Goal: Information Seeking & Learning: Compare options

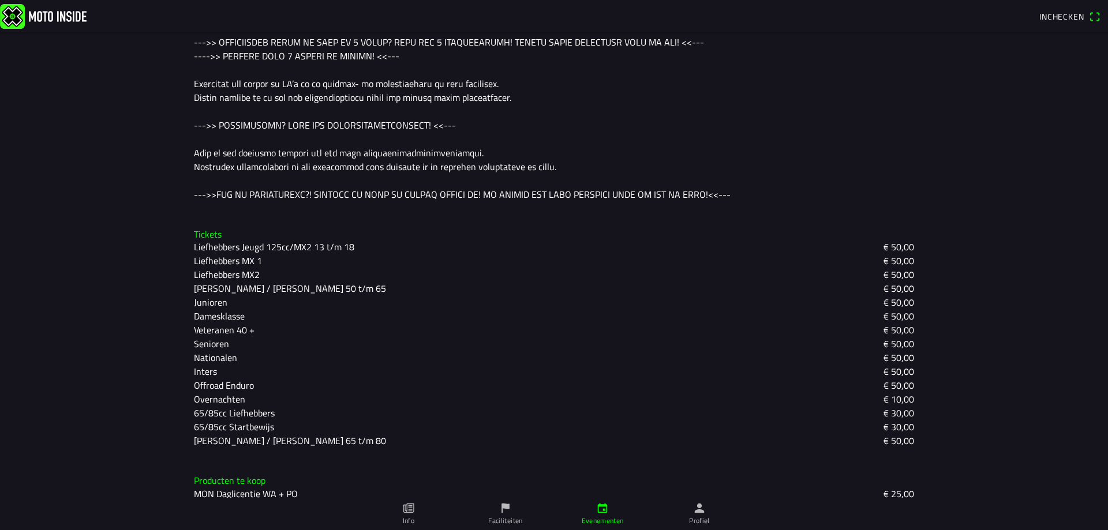
scroll to position [579, 0]
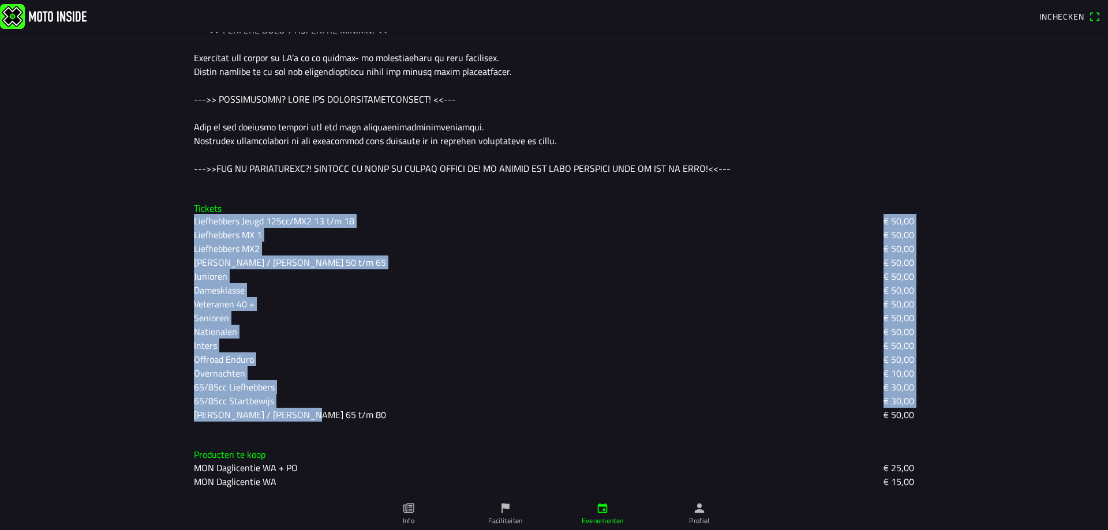
drag, startPoint x: 178, startPoint y: 220, endPoint x: 366, endPoint y: 411, distance: 268.1
click at [366, 411] on main "[DATE] 18:00 - [DATE] 20:00 VET MX 2025 Cross Club Cuijk Cuijk, [GEOGRAPHIC_DAT…" at bounding box center [554, 281] width 1108 height 498
click at [366, 413] on div "[PERSON_NAME] / [PERSON_NAME] 65 t/m 80 € 50,00" at bounding box center [554, 415] width 720 height 14
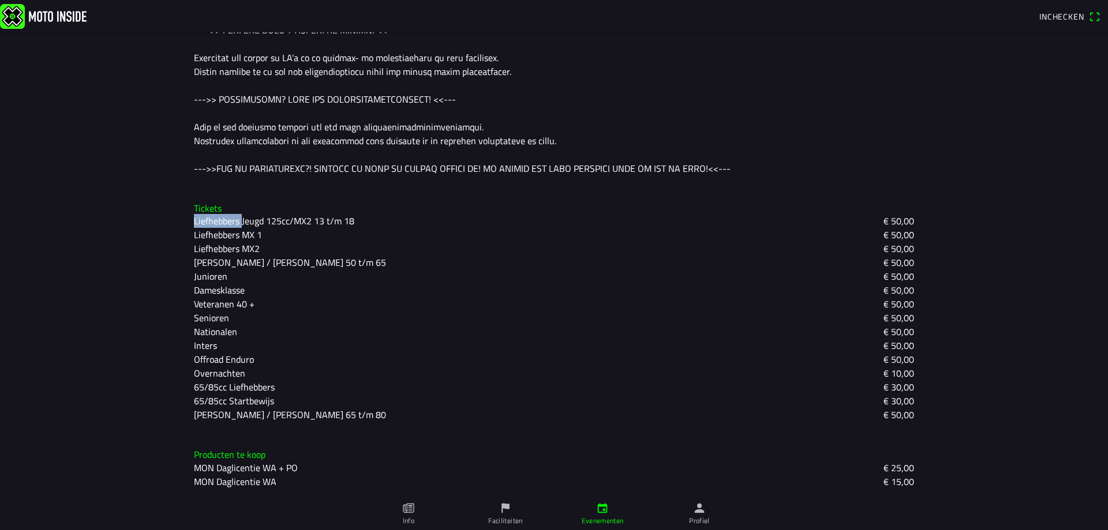
drag, startPoint x: 190, startPoint y: 220, endPoint x: 237, endPoint y: 225, distance: 47.5
click at [0, 0] on slot "Liefhebbers Jeugd 125cc/MX2 13 t/m 18" at bounding box center [0, 0] width 0 height 0
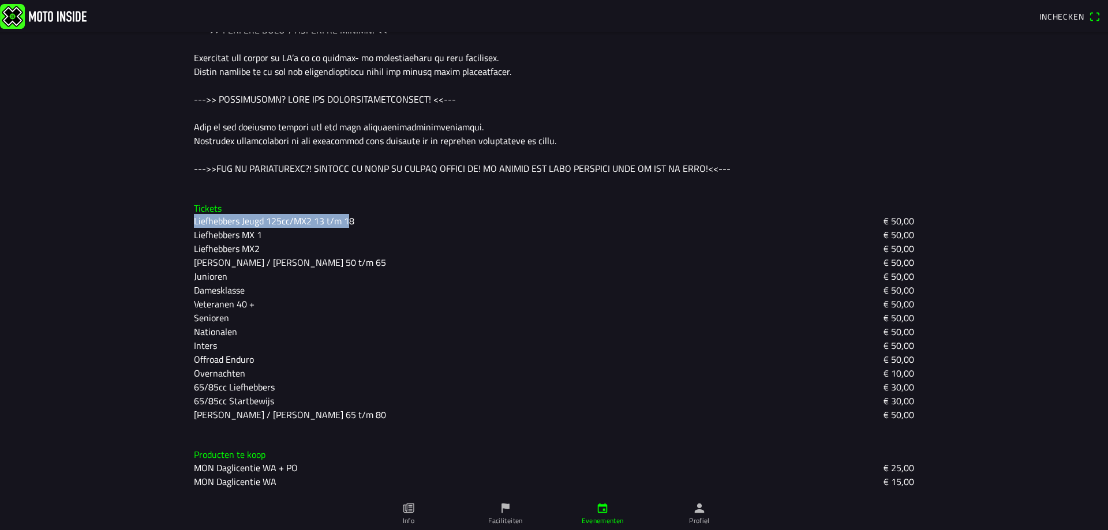
drag, startPoint x: 188, startPoint y: 224, endPoint x: 343, endPoint y: 226, distance: 154.7
click at [343, 226] on div "Tickets Liefhebbers Jeugd 125cc/MX2 13 t/m 18 € 50,00 Liefhebbers MX 1 € 50,00 …" at bounding box center [554, 312] width 739 height 237
click at [353, 223] on div "Liefhebbers Jeugd 125cc/MX2 13 t/m 18" at bounding box center [279, 221] width 170 height 14
drag, startPoint x: 187, startPoint y: 220, endPoint x: 347, endPoint y: 223, distance: 159.9
click at [347, 223] on div "Tickets Liefhebbers Jeugd 125cc/MX2 13 t/m 18 € 50,00 Liefhebbers MX 1 € 50,00 …" at bounding box center [554, 312] width 739 height 237
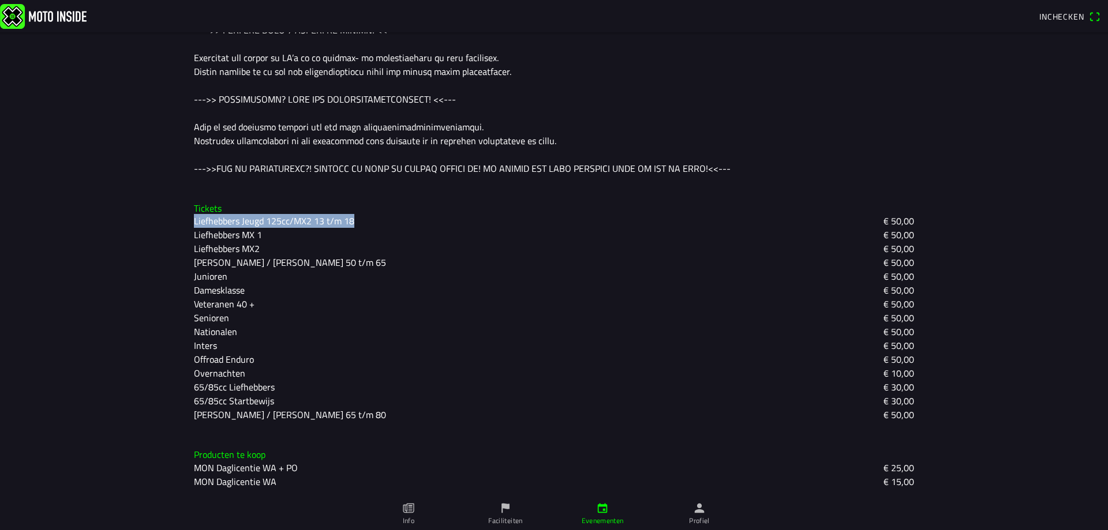
click at [0, 0] on slot "Liefhebbers Jeugd 125cc/MX2 13 t/m 18" at bounding box center [0, 0] width 0 height 0
drag, startPoint x: 238, startPoint y: 236, endPoint x: 260, endPoint y: 239, distance: 21.5
click at [260, 239] on div "Tickets Liefhebbers Jeugd 125cc/MX2 13 t/m 18 € 50,00 Liefhebbers MX 1 € 50,00 …" at bounding box center [554, 312] width 739 height 237
click at [281, 231] on div "Liefhebbers MX 1 € 50,00" at bounding box center [554, 235] width 720 height 14
drag, startPoint x: 184, startPoint y: 238, endPoint x: 267, endPoint y: 237, distance: 82.5
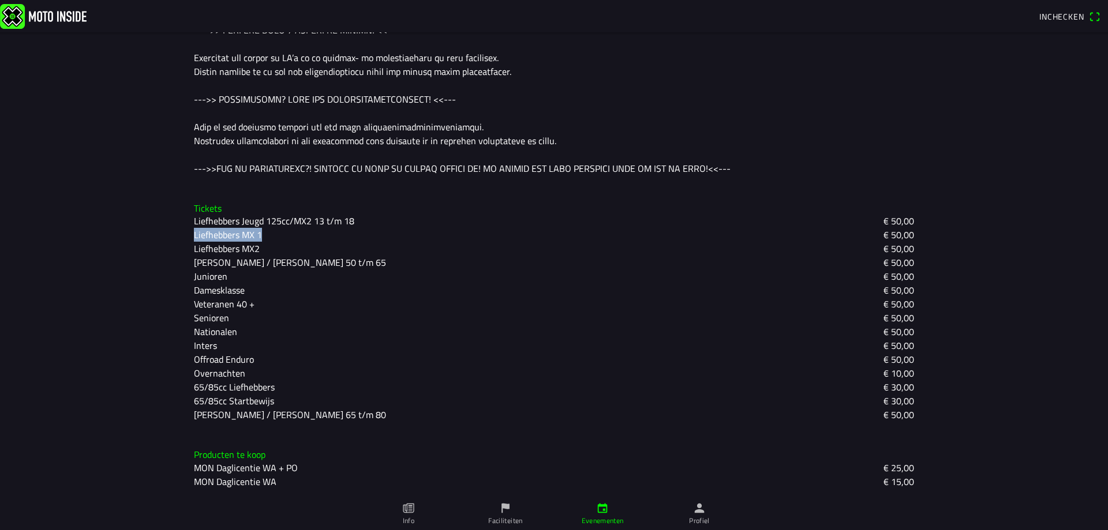
click at [267, 237] on div "Tickets Liefhebbers Jeugd 125cc/MX2 13 t/m 18 € 50,00 Liefhebbers MX 1 € 50,00 …" at bounding box center [554, 312] width 739 height 237
click at [0, 0] on slot "Liefhebbers MX2" at bounding box center [0, 0] width 0 height 0
drag, startPoint x: 185, startPoint y: 250, endPoint x: 251, endPoint y: 249, distance: 66.4
click at [251, 249] on div "Tickets Liefhebbers Jeugd 125cc/MX2 13 t/m 18 € 50,00 Liefhebbers MX 1 € 50,00 …" at bounding box center [554, 312] width 739 height 237
click at [0, 0] on slot "Liefhebbers MX2" at bounding box center [0, 0] width 0 height 0
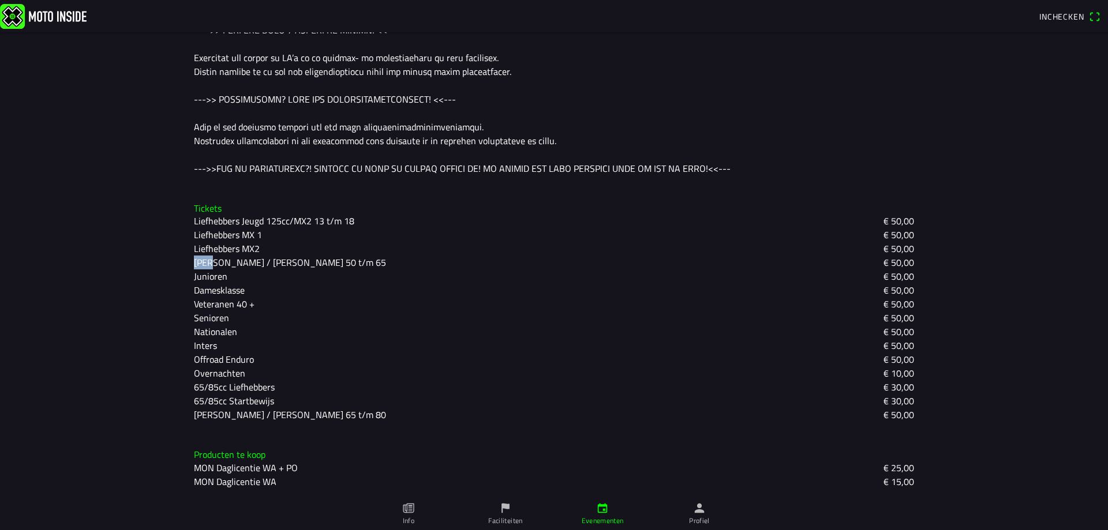
drag, startPoint x: 188, startPoint y: 261, endPoint x: 205, endPoint y: 264, distance: 17.5
click at [205, 264] on div "Tickets Liefhebbers Jeugd 125cc/MX2 13 t/m 18 € 50,00 Liefhebbers MX 1 € 50,00 …" at bounding box center [554, 312] width 739 height 237
click at [0, 0] on slot "[PERSON_NAME] / [PERSON_NAME] 50 t/m 65" at bounding box center [0, 0] width 0 height 0
drag, startPoint x: 188, startPoint y: 267, endPoint x: 254, endPoint y: 263, distance: 67.0
click at [254, 263] on div "Tickets Liefhebbers Jeugd 125cc/MX2 13 t/m 18 € 50,00 Liefhebbers MX 1 € 50,00 …" at bounding box center [554, 312] width 739 height 237
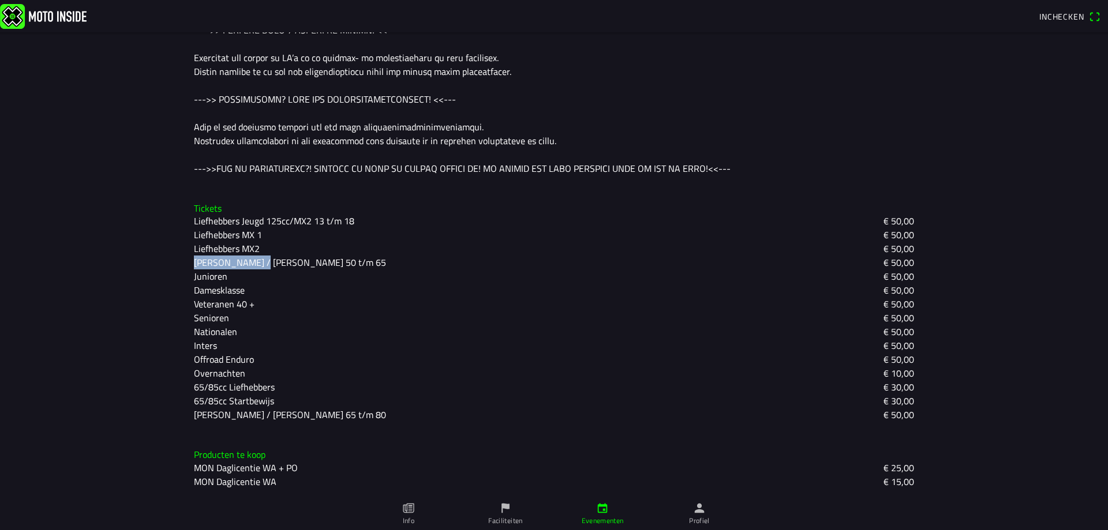
click at [0, 0] on slot "[PERSON_NAME] / [PERSON_NAME] 50 t/m 65" at bounding box center [0, 0] width 0 height 0
click at [189, 278] on div "Tickets Liefhebbers Jeugd 125cc/MX2 13 t/m 18 € 50,00 Liefhebbers MX 1 € 50,00 …" at bounding box center [554, 312] width 739 height 237
drag, startPoint x: 309, startPoint y: 223, endPoint x: 292, endPoint y: 252, distance: 33.2
click at [342, 230] on div "Liefhebbers Jeugd 125cc/MX2 13 t/m 18 € 50,00 Liefhebbers MX 1 € 50,00 Liefhebb…" at bounding box center [554, 318] width 720 height 208
click at [0, 0] on slot "Junioren" at bounding box center [0, 0] width 0 height 0
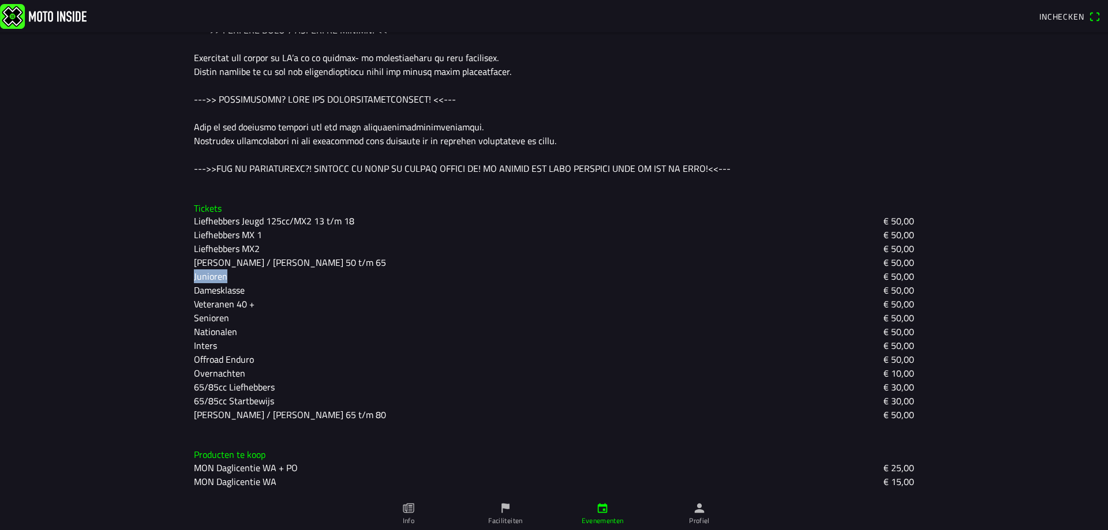
drag, startPoint x: 189, startPoint y: 280, endPoint x: 223, endPoint y: 278, distance: 34.1
click at [223, 278] on div "Junioren" at bounding box center [215, 276] width 43 height 14
drag, startPoint x: 188, startPoint y: 290, endPoint x: 241, endPoint y: 292, distance: 53.7
click at [241, 292] on div "Tickets Liefhebbers Jeugd 125cc/MX2 13 t/m 18 € 50,00 Liefhebbers MX 1 € 50,00 …" at bounding box center [554, 312] width 739 height 237
click at [0, 0] on slot "Veteranen 40 +" at bounding box center [0, 0] width 0 height 0
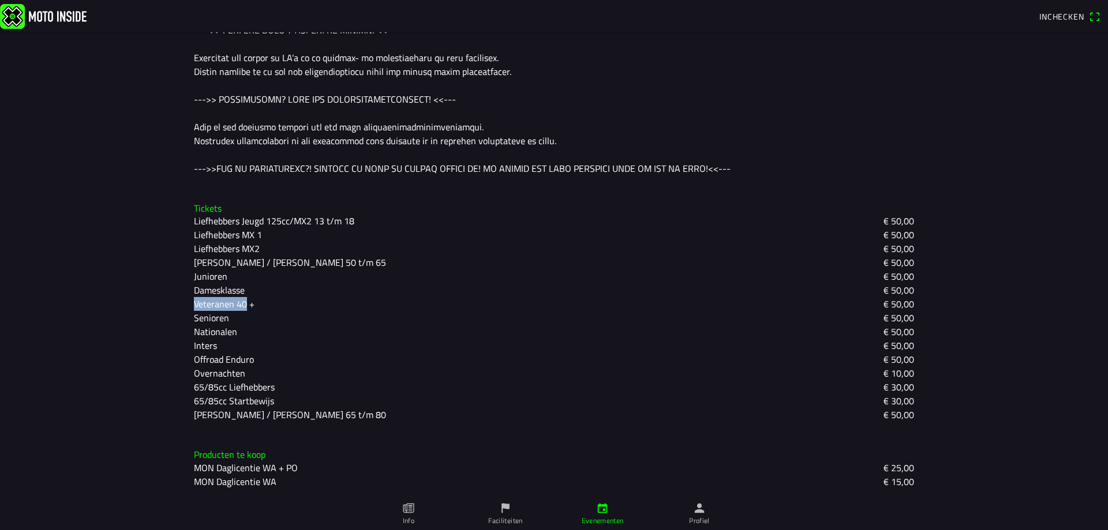
drag, startPoint x: 190, startPoint y: 306, endPoint x: 242, endPoint y: 307, distance: 51.4
click at [0, 0] on slot "Veteranen 40 +" at bounding box center [0, 0] width 0 height 0
click at [249, 306] on div "Veteranen 40 +" at bounding box center [229, 304] width 70 height 14
drag, startPoint x: 188, startPoint y: 304, endPoint x: 210, endPoint y: 309, distance: 23.0
click at [210, 309] on div "Tickets Liefhebbers Jeugd 125cc/MX2 13 t/m 18 € 50,00 Liefhebbers MX 1 € 50,00 …" at bounding box center [554, 312] width 739 height 237
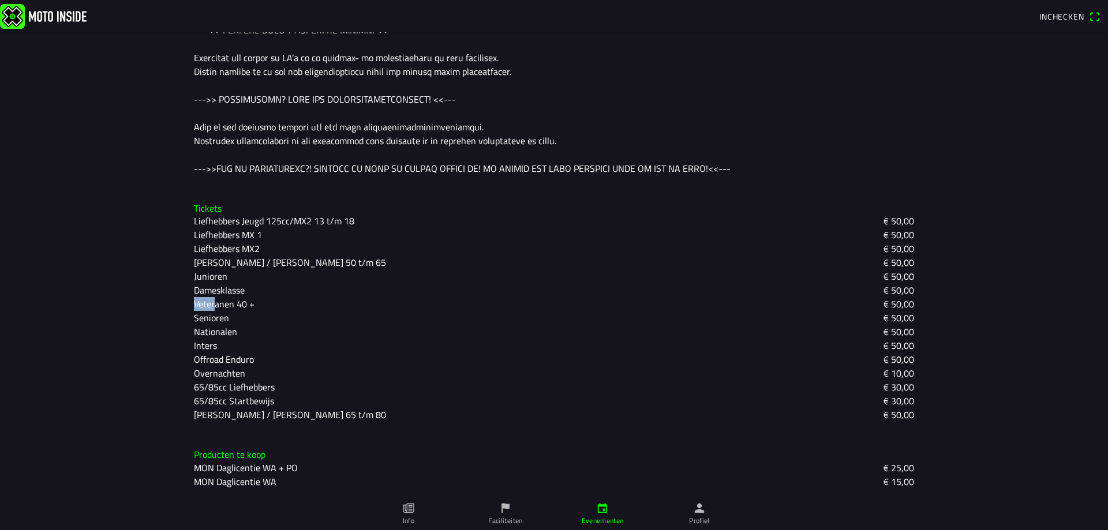
click at [0, 0] on slot "Veteranen 40 +" at bounding box center [0, 0] width 0 height 0
drag, startPoint x: 192, startPoint y: 305, endPoint x: 203, endPoint y: 305, distance: 11.0
click at [0, 0] on slot "Veteranen 40 +" at bounding box center [0, 0] width 0 height 0
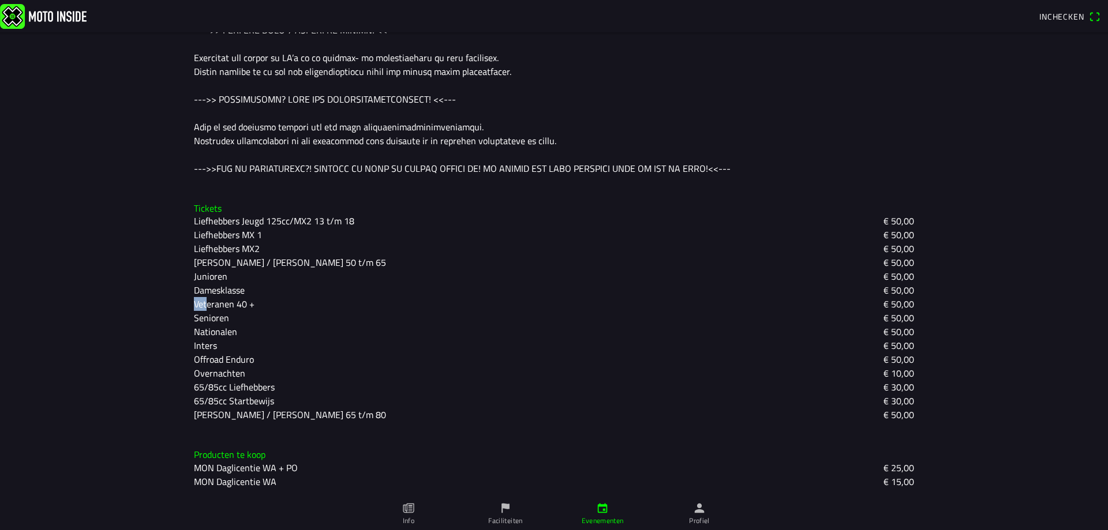
drag, startPoint x: 190, startPoint y: 306, endPoint x: 202, endPoint y: 306, distance: 12.1
click at [0, 0] on slot "Veteranen 40 +" at bounding box center [0, 0] width 0 height 0
drag, startPoint x: 192, startPoint y: 306, endPoint x: 246, endPoint y: 305, distance: 54.3
click at [0, 0] on slot "Veteranen 40 +" at bounding box center [0, 0] width 0 height 0
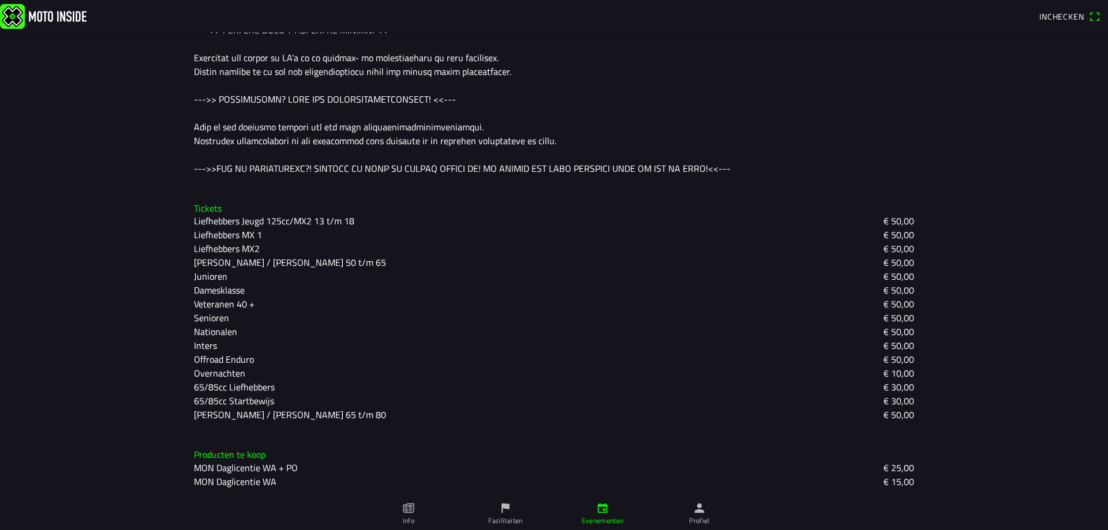
click at [0, 0] on slot "Senioren" at bounding box center [0, 0] width 0 height 0
drag, startPoint x: 190, startPoint y: 321, endPoint x: 226, endPoint y: 324, distance: 36.4
click at [226, 324] on div "Senioren" at bounding box center [216, 318] width 44 height 14
drag, startPoint x: 188, startPoint y: 277, endPoint x: 221, endPoint y: 280, distance: 33.6
click at [221, 280] on div "Tickets Liefhebbers Jeugd 125cc/MX2 13 t/m 18 € 50,00 Liefhebbers MX 1 € 50,00 …" at bounding box center [554, 312] width 739 height 237
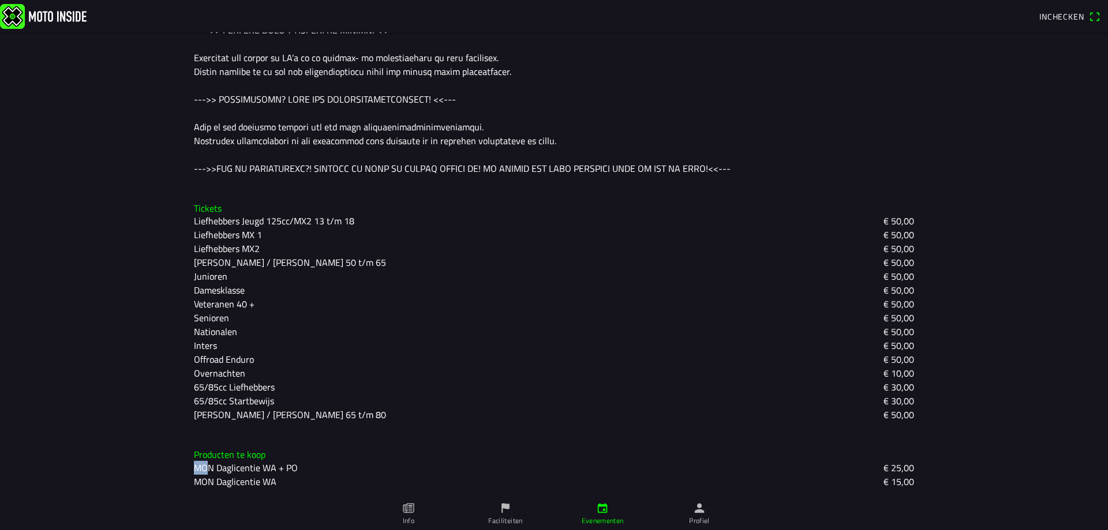
drag, startPoint x: 190, startPoint y: 471, endPoint x: 206, endPoint y: 467, distance: 16.0
click at [206, 467] on span "MON Daglicentie WA + PO" at bounding box center [246, 468] width 104 height 14
click at [246, 329] on div "Nationalen € 50,00" at bounding box center [554, 332] width 720 height 14
drag, startPoint x: 189, startPoint y: 333, endPoint x: 233, endPoint y: 338, distance: 44.1
click at [233, 338] on div "Nationalen" at bounding box center [220, 332] width 53 height 14
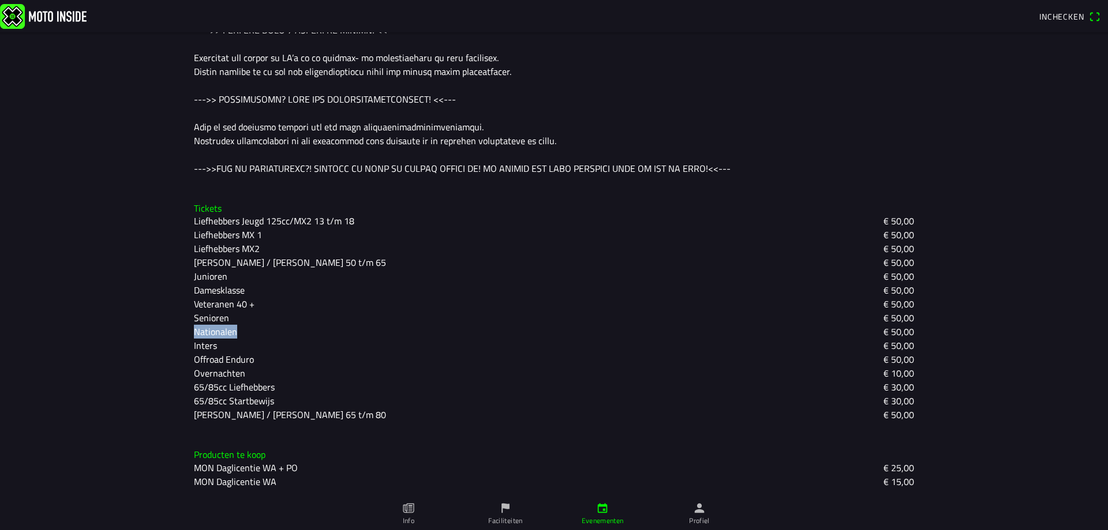
click at [185, 334] on div "Tickets Liefhebbers Jeugd 125cc/MX2 13 t/m 18 € 50,00 Liefhebbers MX 1 € 50,00 …" at bounding box center [554, 312] width 739 height 237
drag, startPoint x: 189, startPoint y: 332, endPoint x: 228, endPoint y: 340, distance: 39.5
click at [234, 336] on div "Nationalen" at bounding box center [220, 332] width 53 height 14
click at [188, 347] on div "Tickets Liefhebbers Jeugd 125cc/MX2 13 t/m 18 € 50,00 Liefhebbers MX 1 € 50,00 …" at bounding box center [554, 312] width 739 height 237
drag, startPoint x: 188, startPoint y: 347, endPoint x: 213, endPoint y: 347, distance: 24.8
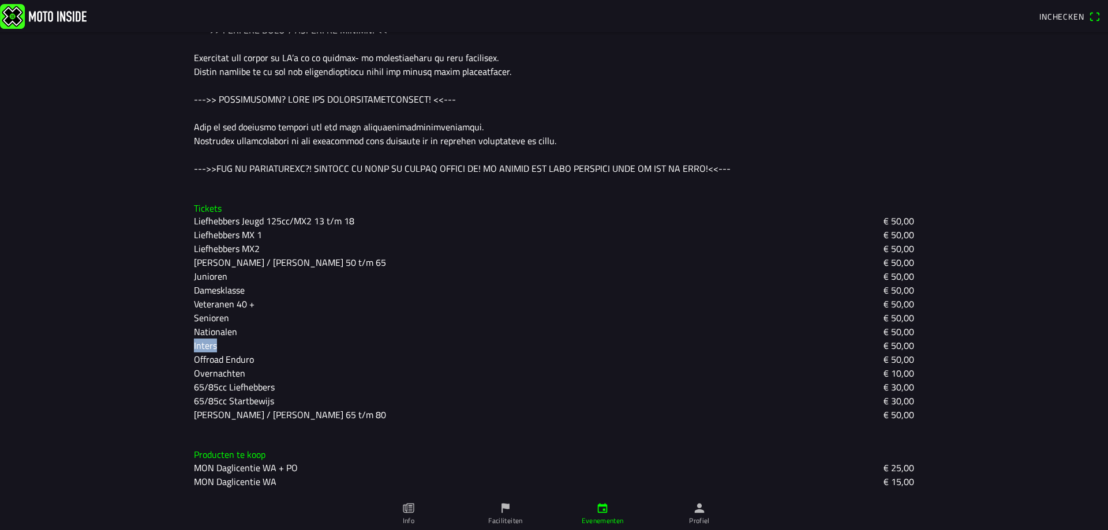
click at [213, 347] on div "Tickets Liefhebbers Jeugd 125cc/MX2 13 t/m 18 € 50,00 Liefhebbers MX 1 € 50,00 …" at bounding box center [554, 312] width 739 height 237
click at [215, 347] on div "Inters" at bounding box center [210, 346] width 32 height 14
drag, startPoint x: 214, startPoint y: 347, endPoint x: 189, endPoint y: 347, distance: 24.2
click at [194, 347] on div "Inters" at bounding box center [210, 346] width 32 height 14
click at [220, 349] on div "Inters" at bounding box center [210, 346] width 32 height 14
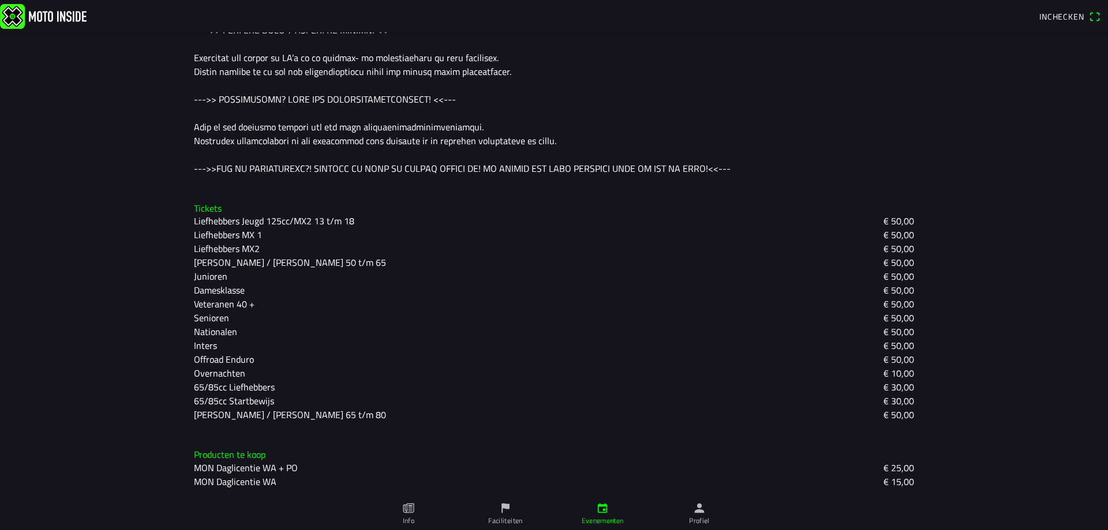
drag, startPoint x: 220, startPoint y: 346, endPoint x: 211, endPoint y: 350, distance: 9.3
click at [211, 350] on div "Inters" at bounding box center [210, 346] width 32 height 14
click at [212, 346] on div "Inters" at bounding box center [210, 346] width 32 height 14
drag, startPoint x: 217, startPoint y: 347, endPoint x: 208, endPoint y: 345, distance: 9.5
click at [207, 345] on div "Inters" at bounding box center [210, 346] width 32 height 14
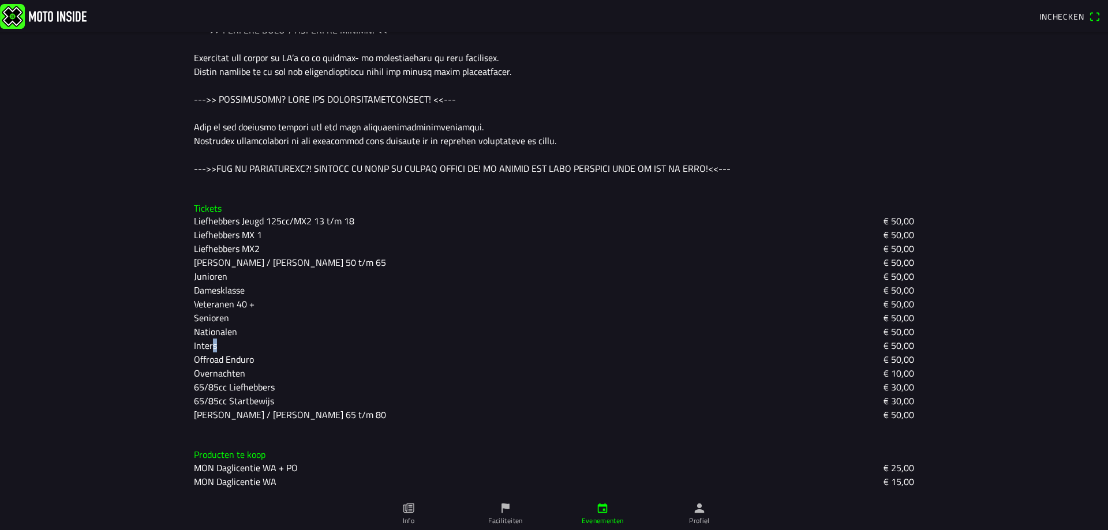
click at [214, 346] on div "Inters" at bounding box center [210, 346] width 32 height 14
drag, startPoint x: 215, startPoint y: 346, endPoint x: 186, endPoint y: 347, distance: 28.3
click at [186, 347] on div "Tickets Liefhebbers Jeugd 125cc/MX2 13 t/m 18 € 50,00 Liefhebbers MX 1 € 50,00 …" at bounding box center [554, 312] width 739 height 237
click at [220, 349] on div "Inters" at bounding box center [210, 346] width 32 height 14
drag, startPoint x: 214, startPoint y: 348, endPoint x: 188, endPoint y: 348, distance: 26.0
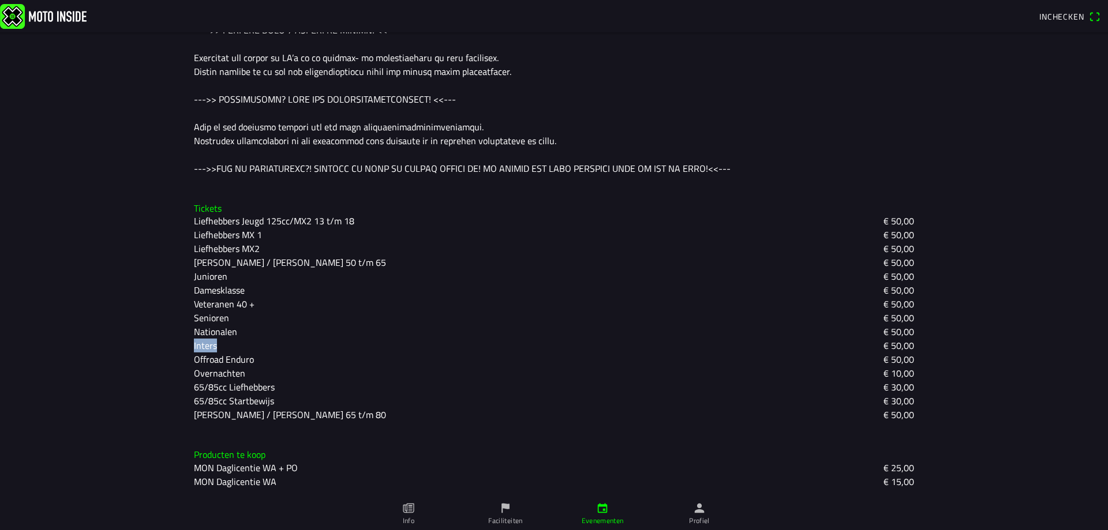
click at [188, 348] on div "Tickets Liefhebbers Jeugd 125cc/MX2 13 t/m 18 € 50,00 Liefhebbers MX 1 € 50,00 …" at bounding box center [554, 312] width 739 height 237
click at [224, 347] on div "Inters € 50,00" at bounding box center [554, 346] width 720 height 14
drag, startPoint x: 216, startPoint y: 347, endPoint x: 179, endPoint y: 347, distance: 36.4
click at [179, 347] on main "[DATE] 18:00 - [DATE] 20:00 VET MX 2025 Cross Club Cuijk Cuijk, [GEOGRAPHIC_DAT…" at bounding box center [554, 281] width 1108 height 498
click at [215, 346] on div "Inters" at bounding box center [210, 346] width 32 height 14
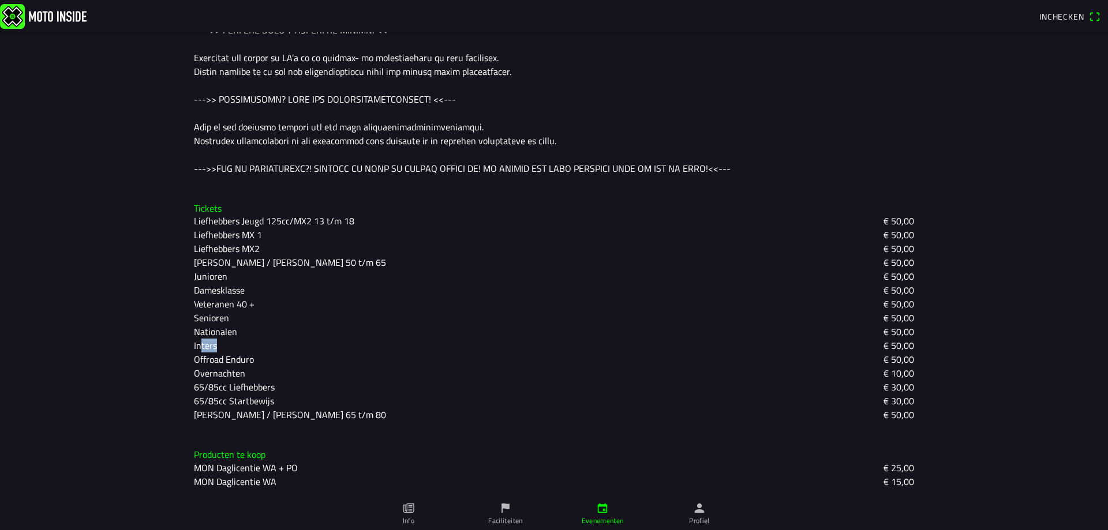
click at [0, 0] on slot "Inters" at bounding box center [0, 0] width 0 height 0
click at [230, 347] on div "Inters € 50,00" at bounding box center [554, 346] width 720 height 14
drag, startPoint x: 222, startPoint y: 347, endPoint x: 187, endPoint y: 348, distance: 35.2
click at [187, 348] on div "Tickets Liefhebbers Jeugd 125cc/MX2 13 t/m 18 € 50,00 Liefhebbers MX 1 € 50,00 …" at bounding box center [554, 312] width 739 height 237
click at [224, 351] on div "Inters € 50,00" at bounding box center [554, 346] width 720 height 14
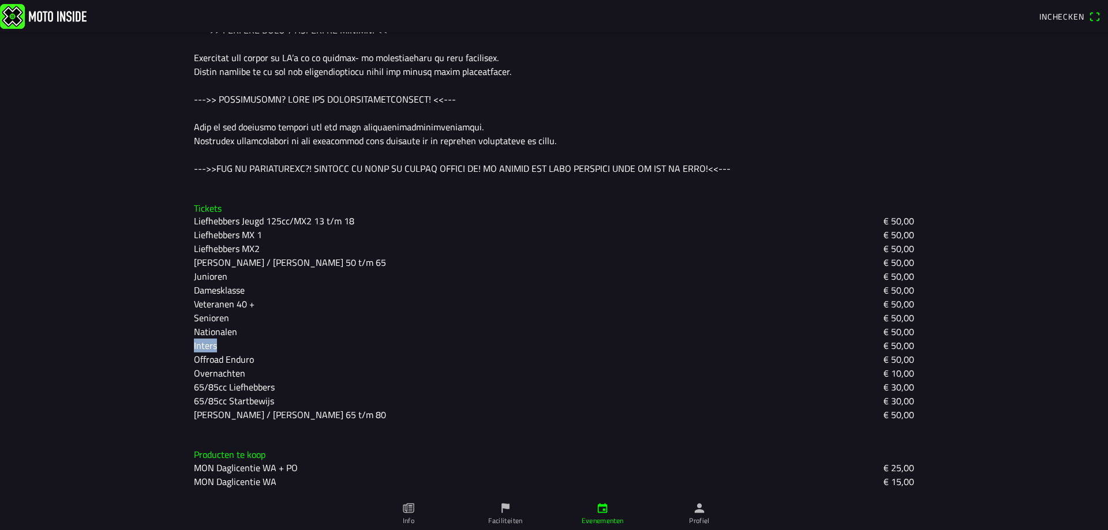
drag, startPoint x: 217, startPoint y: 346, endPoint x: 183, endPoint y: 346, distance: 34.0
click at [185, 346] on div "Tickets Liefhebbers Jeugd 125cc/MX2 13 t/m 18 € 50,00 Liefhebbers MX 1 € 50,00 …" at bounding box center [554, 312] width 739 height 237
click at [219, 344] on div "Inters" at bounding box center [210, 346] width 32 height 14
drag, startPoint x: 216, startPoint y: 344, endPoint x: 188, endPoint y: 345, distance: 27.7
click at [188, 345] on div "Tickets Liefhebbers Jeugd 125cc/MX2 13 t/m 18 € 50,00 Liefhebbers MX 1 € 50,00 …" at bounding box center [554, 312] width 739 height 237
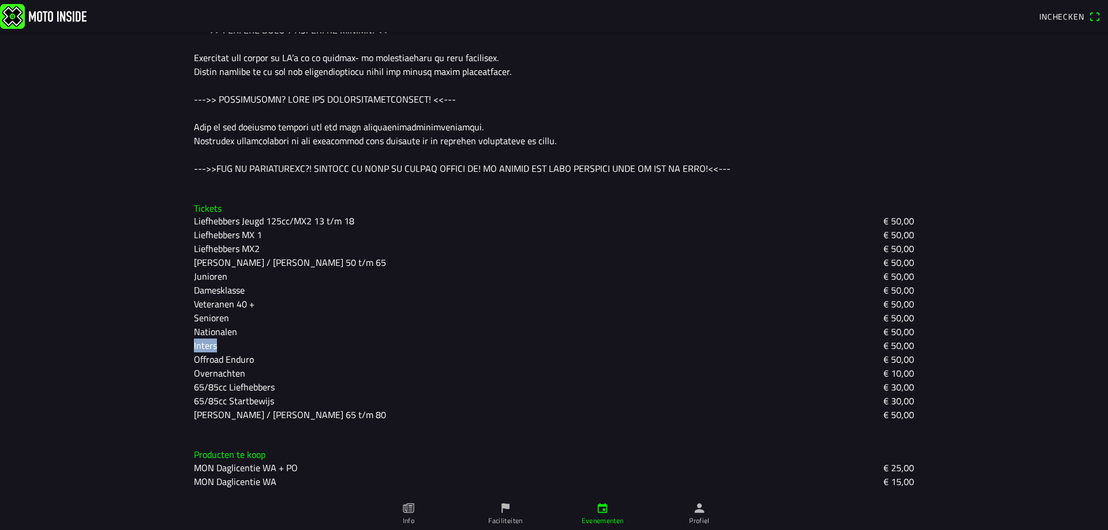
click at [227, 350] on div "Inters € 50,00" at bounding box center [554, 346] width 720 height 14
drag, startPoint x: 224, startPoint y: 349, endPoint x: 186, endPoint y: 348, distance: 37.5
click at [186, 348] on div "Tickets Liefhebbers Jeugd 125cc/MX2 13 t/m 18 € 50,00 Liefhebbers MX 1 € 50,00 …" at bounding box center [554, 312] width 739 height 237
click at [223, 347] on div "Inters € 50,00" at bounding box center [554, 346] width 720 height 14
drag, startPoint x: 223, startPoint y: 347, endPoint x: 186, endPoint y: 347, distance: 36.4
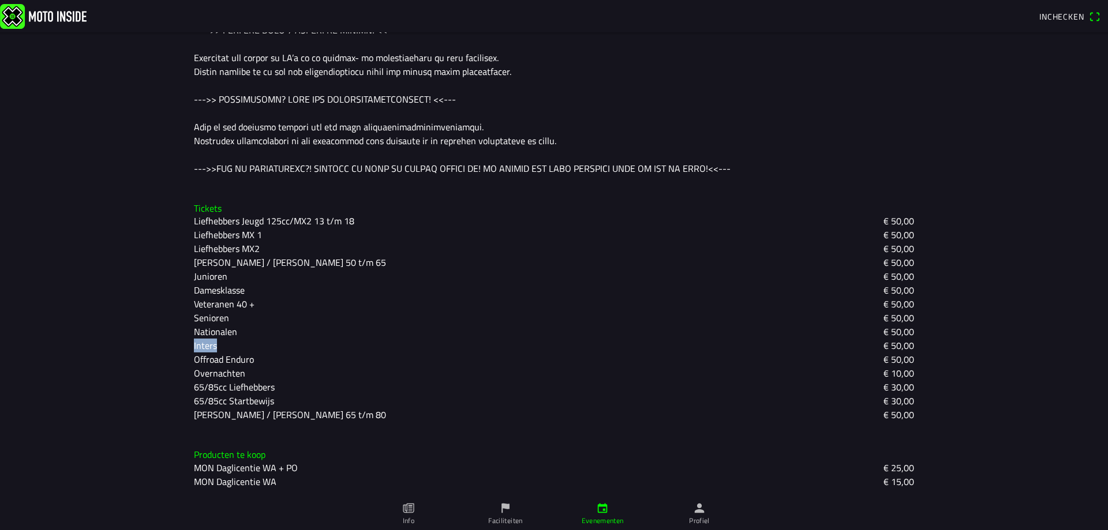
click at [186, 347] on div "Tickets Liefhebbers Jeugd 125cc/MX2 13 t/m 18 € 50,00 Liefhebbers MX 1 € 50,00 …" at bounding box center [554, 312] width 739 height 237
click at [229, 346] on div "Inters € 50,00" at bounding box center [554, 346] width 720 height 14
click at [220, 346] on div "Inters" at bounding box center [210, 346] width 32 height 14
drag, startPoint x: 191, startPoint y: 249, endPoint x: 256, endPoint y: 253, distance: 65.3
click at [256, 253] on div "Liefhebbers MX2" at bounding box center [231, 249] width 75 height 14
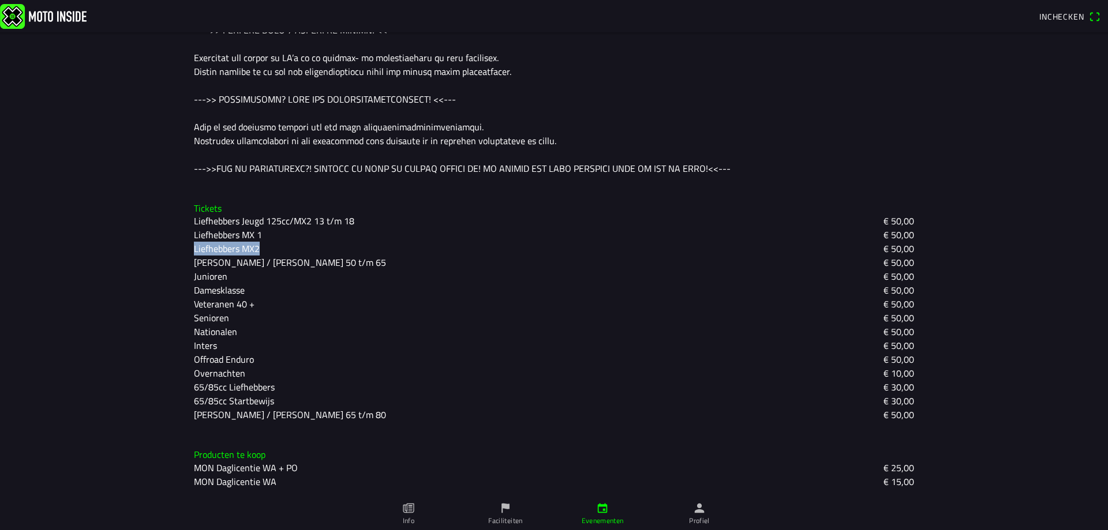
click at [0, 0] on slot "Liefhebbers MX2" at bounding box center [0, 0] width 0 height 0
drag, startPoint x: 186, startPoint y: 248, endPoint x: 255, endPoint y: 250, distance: 68.7
click at [255, 250] on div "Tickets Liefhebbers Jeugd 125cc/MX2 13 t/m 18 € 50,00 Liefhebbers MX 1 € 50,00 …" at bounding box center [554, 312] width 739 height 237
click at [185, 254] on div "Tickets Liefhebbers Jeugd 125cc/MX2 13 t/m 18 € 50,00 Liefhebbers MX 1 € 50,00 …" at bounding box center [554, 312] width 739 height 237
drag, startPoint x: 186, startPoint y: 252, endPoint x: 257, endPoint y: 253, distance: 71.0
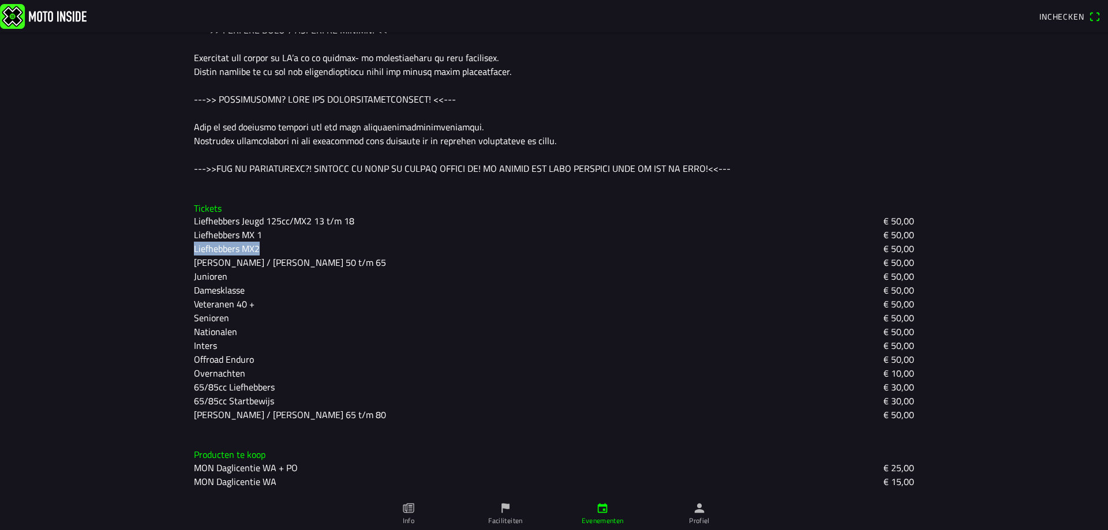
click at [257, 253] on div "Tickets Liefhebbers Jeugd 125cc/MX2 13 t/m 18 € 50,00 Liefhebbers MX 1 € 50,00 …" at bounding box center [554, 312] width 739 height 237
click at [257, 253] on div "Liefhebbers MX2" at bounding box center [231, 249] width 75 height 14
click at [258, 251] on div "Liefhebbers MX2" at bounding box center [231, 249] width 75 height 14
drag, startPoint x: 209, startPoint y: 468, endPoint x: 192, endPoint y: 468, distance: 16.7
click at [194, 468] on span "MON Daglicentie WA + PO" at bounding box center [246, 468] width 104 height 14
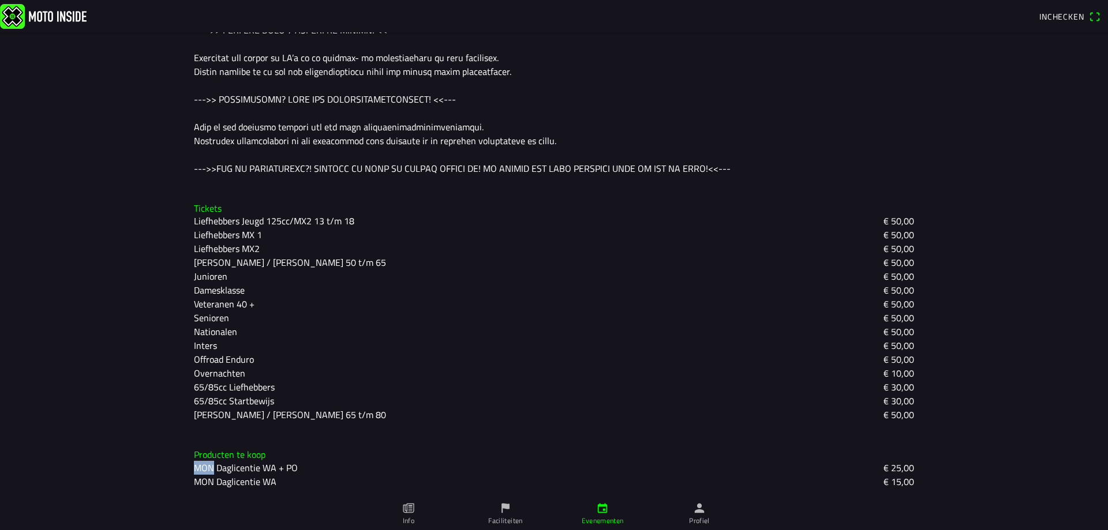
click at [194, 468] on span "MON Daglicentie WA + PO" at bounding box center [246, 468] width 104 height 14
drag, startPoint x: 223, startPoint y: 350, endPoint x: 188, endPoint y: 334, distance: 38.5
click at [188, 334] on div "Tickets Liefhebbers Jeugd 125cc/MX2 13 t/m 18 € 50,00 Liefhebbers MX 1 € 50,00 …" at bounding box center [554, 312] width 739 height 237
click at [189, 331] on div "Tickets Liefhebbers Jeugd 125cc/MX2 13 t/m 18 € 50,00 Liefhebbers MX 1 € 50,00 …" at bounding box center [554, 312] width 739 height 237
click at [189, 336] on div "Tickets Liefhebbers Jeugd 125cc/MX2 13 t/m 18 € 50,00 Liefhebbers MX 1 € 50,00 …" at bounding box center [554, 312] width 739 height 237
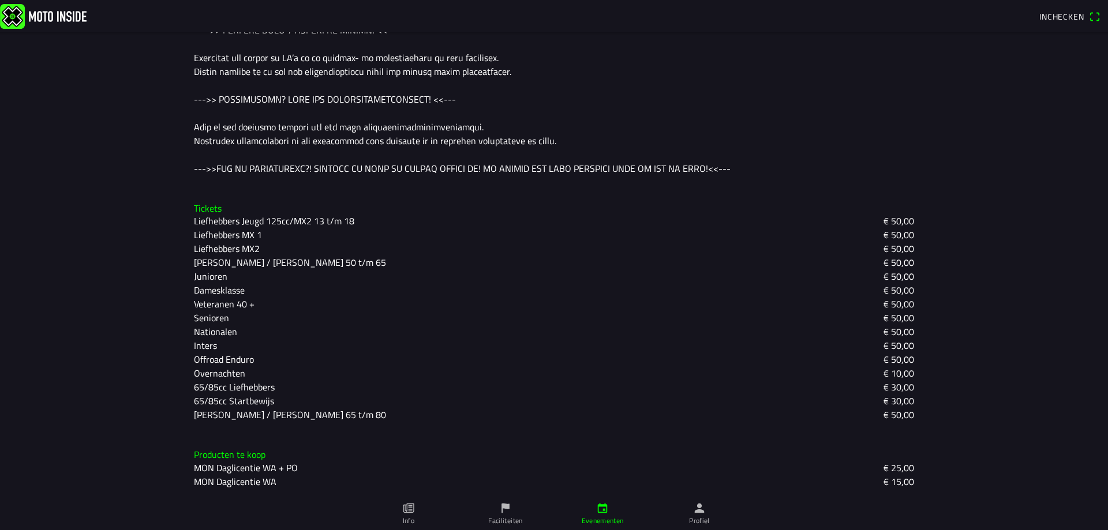
click at [194, 335] on div "Nationalen" at bounding box center [220, 332] width 53 height 14
drag, startPoint x: 189, startPoint y: 335, endPoint x: 205, endPoint y: 344, distance: 18.6
click at [209, 347] on div "Liefhebbers Jeugd 125cc/MX2 13 t/m 18 € 50,00 Liefhebbers MX 1 € 50,00 Liefhebb…" at bounding box center [554, 318] width 720 height 208
click at [215, 347] on div "Inters" at bounding box center [210, 346] width 32 height 14
drag, startPoint x: 215, startPoint y: 347, endPoint x: 189, endPoint y: 333, distance: 30.2
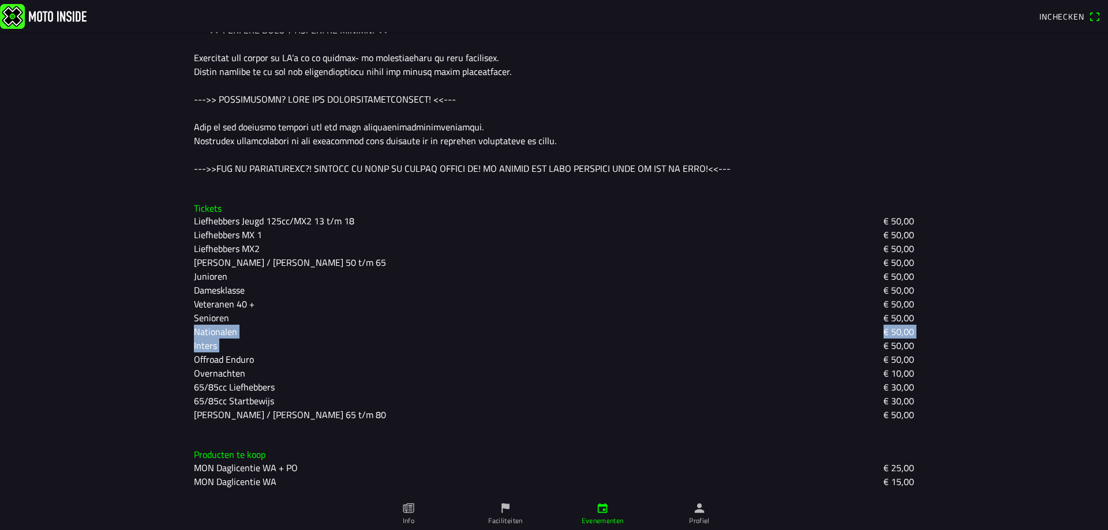
click at [189, 333] on div "Tickets Liefhebbers Jeugd 125cc/MX2 13 t/m 18 € 50,00 Liefhebbers MX 1 € 50,00 …" at bounding box center [554, 312] width 739 height 237
click at [212, 348] on div "Inters" at bounding box center [210, 346] width 32 height 14
drag, startPoint x: 215, startPoint y: 348, endPoint x: 188, endPoint y: 336, distance: 29.5
click at [188, 336] on div "Tickets Liefhebbers Jeugd 125cc/MX2 13 t/m 18 € 50,00 Liefhebbers MX 1 € 50,00 …" at bounding box center [554, 312] width 739 height 237
click at [231, 342] on div "Inters € 50,00" at bounding box center [554, 346] width 720 height 14
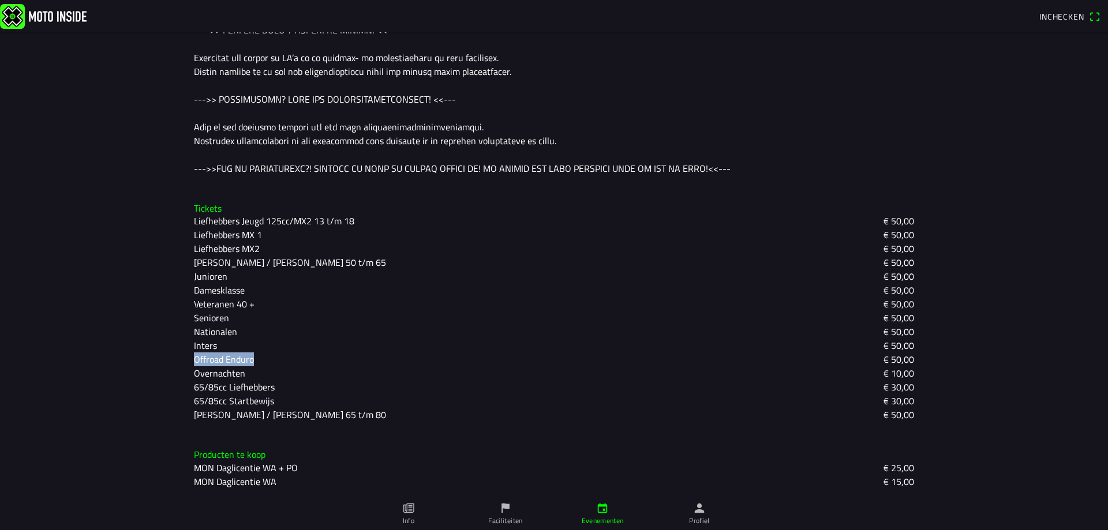
drag, startPoint x: 182, startPoint y: 362, endPoint x: 170, endPoint y: 359, distance: 12.5
click at [253, 359] on div "Tickets Liefhebbers Jeugd 125cc/MX2 13 t/m 18 € 50,00 Liefhebbers MX 1 € 50,00 …" at bounding box center [554, 312] width 739 height 237
click at [185, 364] on div "Tickets Liefhebbers Jeugd 125cc/MX2 13 t/m 18 € 50,00 Liefhebbers MX 1 € 50,00 …" at bounding box center [554, 312] width 739 height 237
drag, startPoint x: 182, startPoint y: 361, endPoint x: 250, endPoint y: 357, distance: 68.8
click at [250, 357] on div "Tickets Liefhebbers Jeugd 125cc/MX2 13 t/m 18 € 50,00 Liefhebbers MX 1 € 50,00 …" at bounding box center [554, 312] width 739 height 237
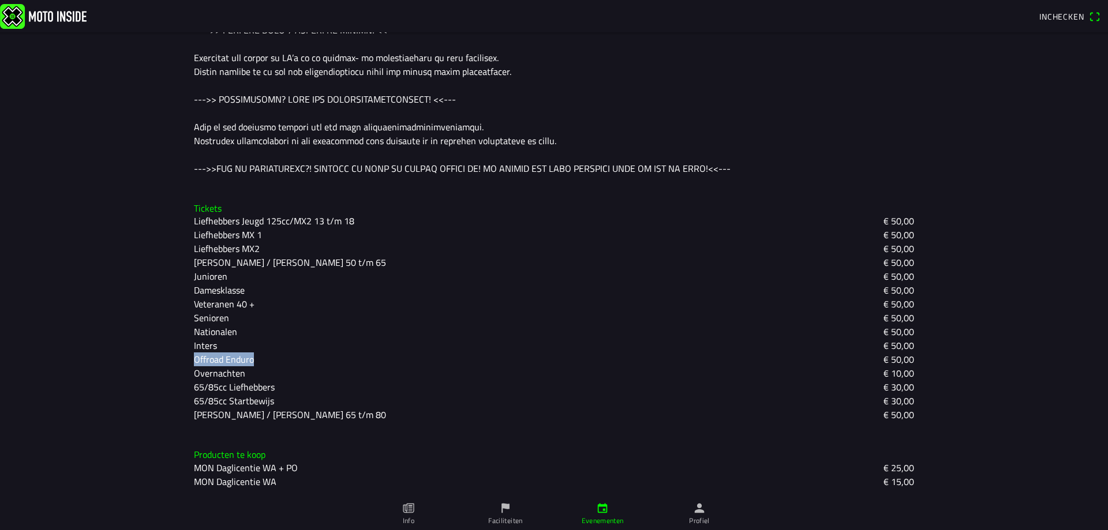
click at [261, 358] on div "Offroad Enduro € 50,00" at bounding box center [554, 360] width 720 height 14
drag, startPoint x: 171, startPoint y: 360, endPoint x: 260, endPoint y: 358, distance: 89.5
click at [260, 358] on main "[DATE] 18:00 - [DATE] 20:00 VET MX 2025 Cross Club Cuijk Cuijk, [GEOGRAPHIC_DAT…" at bounding box center [554, 281] width 1108 height 498
click at [260, 358] on div "Offroad Enduro € 50,00" at bounding box center [554, 360] width 720 height 14
drag, startPoint x: 167, startPoint y: 361, endPoint x: 254, endPoint y: 359, distance: 87.1
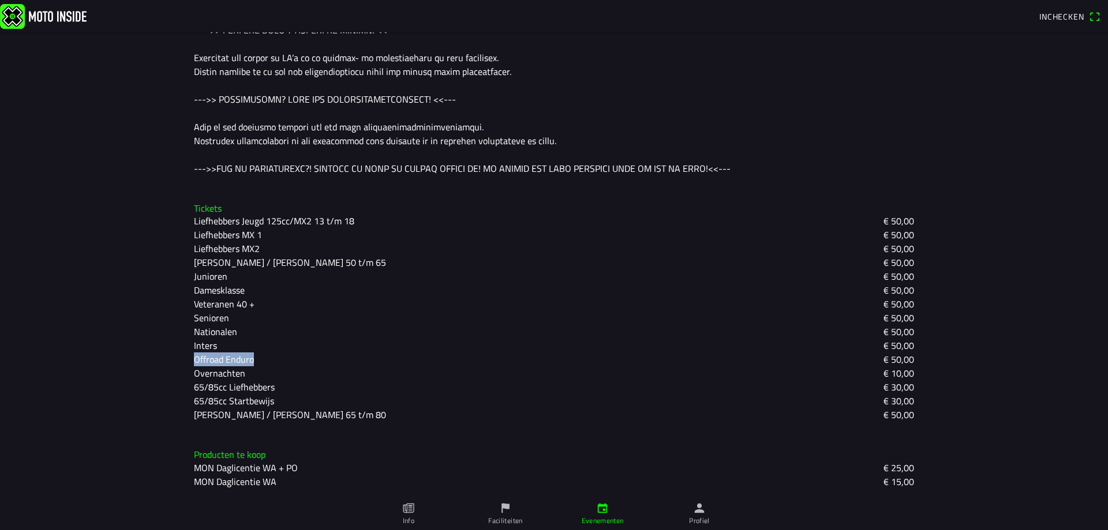
click at [254, 359] on main "[DATE] 18:00 - [DATE] 20:00 VET MX 2025 Cross Club Cuijk Cuijk, [GEOGRAPHIC_DAT…" at bounding box center [554, 281] width 1108 height 498
click at [254, 359] on div "Offroad Enduro" at bounding box center [228, 360] width 69 height 14
drag, startPoint x: 185, startPoint y: 360, endPoint x: 252, endPoint y: 359, distance: 66.4
click at [249, 359] on div "Tickets Liefhebbers Jeugd 125cc/MX2 13 t/m 18 € 50,00 Liefhebbers MX 1 € 50,00 …" at bounding box center [554, 312] width 739 height 237
click at [252, 359] on div "Offroad Enduro" at bounding box center [228, 360] width 69 height 14
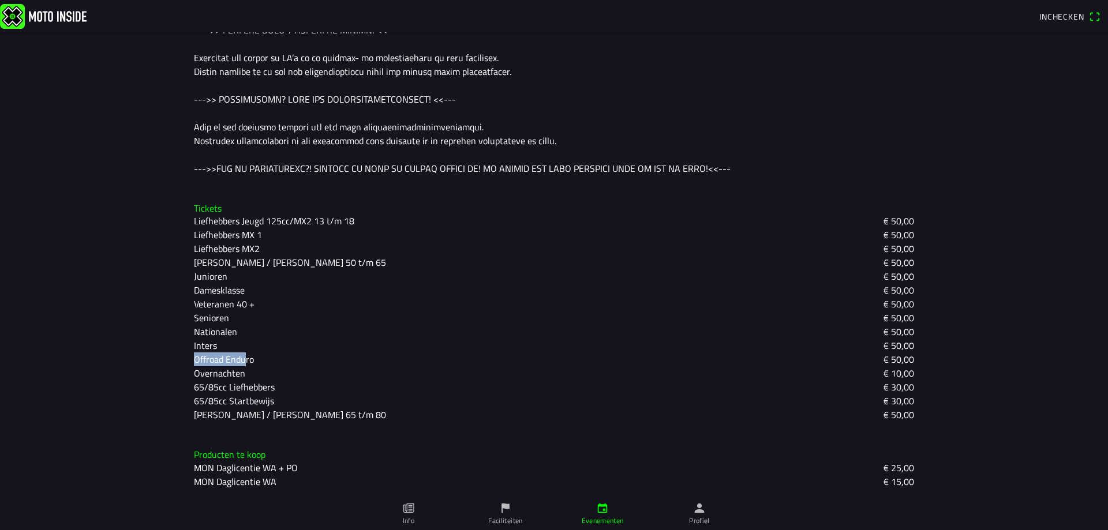
drag, startPoint x: 185, startPoint y: 363, endPoint x: 254, endPoint y: 360, distance: 68.7
click at [251, 360] on div "Tickets Liefhebbers Jeugd 125cc/MX2 13 t/m 18 € 50,00 Liefhebbers MX 1 € 50,00 …" at bounding box center [554, 312] width 739 height 237
click at [260, 360] on div "Offroad Enduro € 50,00" at bounding box center [554, 360] width 720 height 14
drag, startPoint x: 183, startPoint y: 360, endPoint x: 256, endPoint y: 359, distance: 72.7
click at [256, 359] on div "Tickets Liefhebbers Jeugd 125cc/MX2 13 t/m 18 € 50,00 Liefhebbers MX 1 € 50,00 …" at bounding box center [554, 312] width 739 height 237
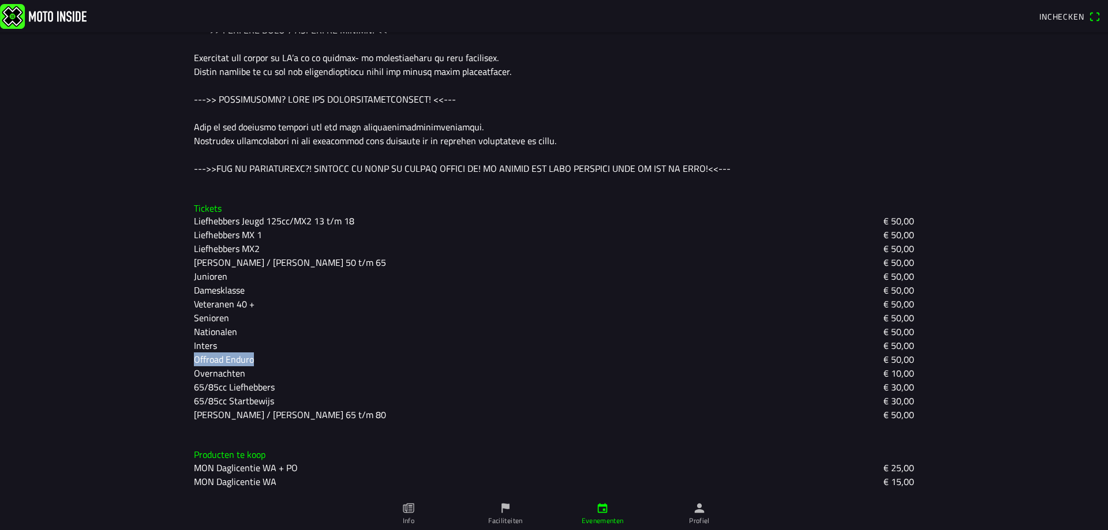
click at [256, 359] on div "Offroad Enduro" at bounding box center [228, 360] width 69 height 14
drag, startPoint x: 184, startPoint y: 387, endPoint x: 275, endPoint y: 385, distance: 90.6
click at [275, 385] on div "Tickets Liefhebbers Jeugd 125cc/MX2 13 t/m 18 € 50,00 Liefhebbers MX 1 € 50,00 …" at bounding box center [554, 312] width 739 height 237
click at [0, 0] on slot "65/85cc Liefhebbers" at bounding box center [0, 0] width 0 height 0
drag, startPoint x: 188, startPoint y: 387, endPoint x: 274, endPoint y: 386, distance: 86.0
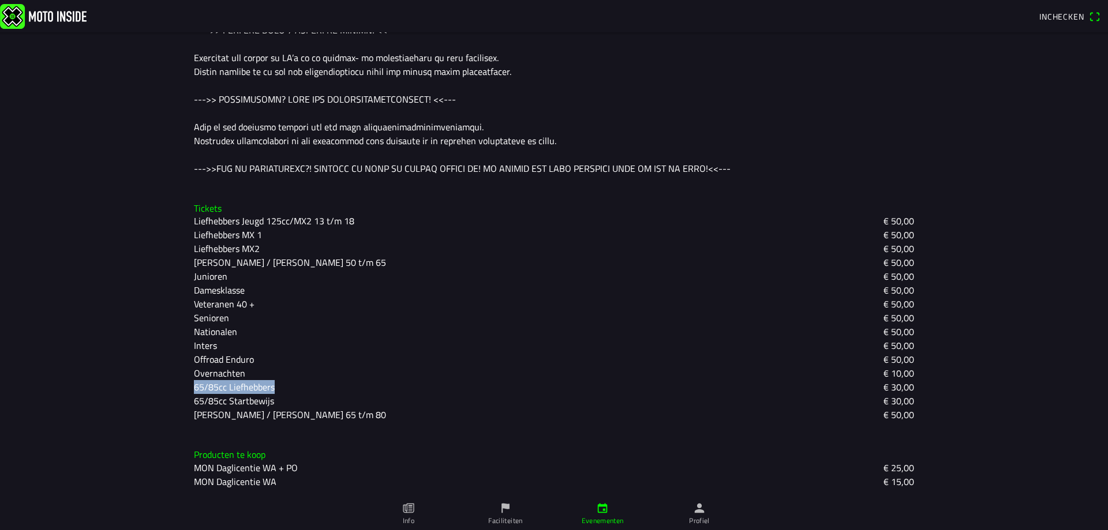
click at [274, 386] on div "Tickets Liefhebbers Jeugd 125cc/MX2 13 t/m 18 € 50,00 Liefhebbers MX 1 € 50,00 …" at bounding box center [554, 312] width 739 height 237
click at [274, 386] on div "65/85cc Liefhebbers" at bounding box center [239, 387] width 90 height 14
drag, startPoint x: 186, startPoint y: 391, endPoint x: 284, endPoint y: 389, distance: 97.5
click at [284, 389] on div "Tickets Liefhebbers Jeugd 125cc/MX2 13 t/m 18 € 50,00 Liefhebbers MX 1 € 50,00 …" at bounding box center [554, 312] width 739 height 237
click at [284, 389] on div "65/85cc Liefhebbers € 30,00" at bounding box center [554, 387] width 720 height 14
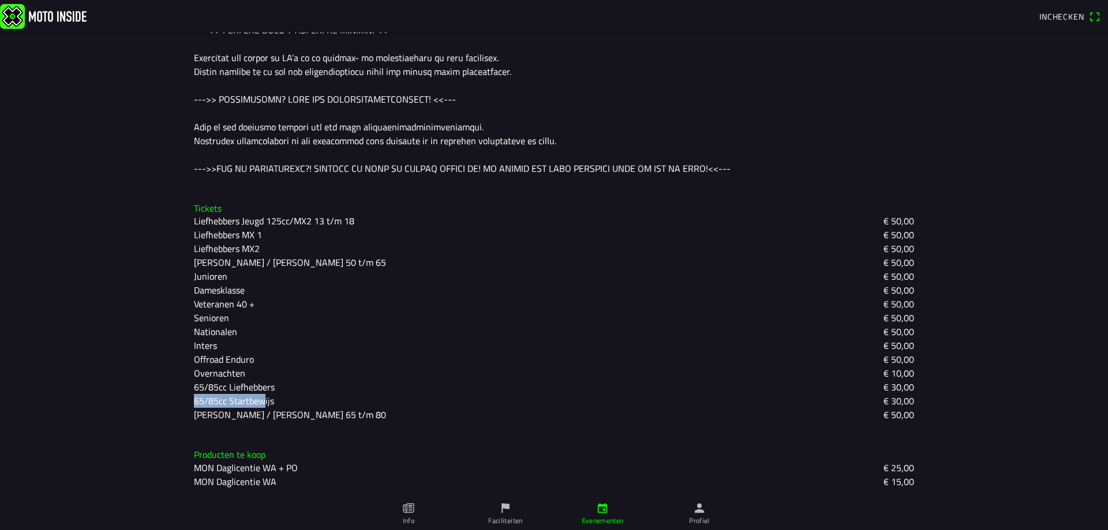
drag, startPoint x: 191, startPoint y: 405, endPoint x: 265, endPoint y: 400, distance: 74.0
click at [0, 0] on slot "65/85cc Startbewijs" at bounding box center [0, 0] width 0 height 0
click at [275, 399] on div "65/85cc Startbewijs" at bounding box center [238, 401] width 89 height 14
drag, startPoint x: 188, startPoint y: 402, endPoint x: 267, endPoint y: 398, distance: 79.2
click at [266, 398] on div "Tickets Liefhebbers Jeugd 125cc/MX2 13 t/m 18 € 50,00 Liefhebbers MX 1 € 50,00 …" at bounding box center [554, 312] width 739 height 237
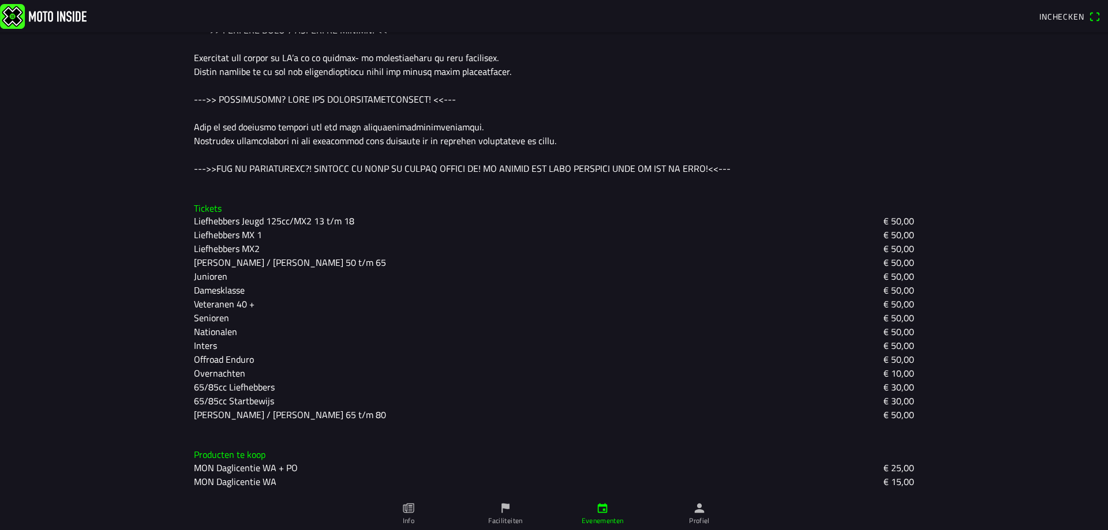
click at [0, 0] on slot "[PERSON_NAME] / [PERSON_NAME] 65 t/m 80" at bounding box center [0, 0] width 0 height 0
drag, startPoint x: 181, startPoint y: 418, endPoint x: 306, endPoint y: 417, distance: 124.6
click at [306, 417] on div "Tickets Liefhebbers Jeugd 125cc/MX2 13 t/m 18 € 50,00 Liefhebbers MX 1 € 50,00 …" at bounding box center [554, 312] width 739 height 237
click at [0, 0] on slot "[PERSON_NAME] / [PERSON_NAME] 65 t/m 80" at bounding box center [0, 0] width 0 height 0
drag, startPoint x: 190, startPoint y: 419, endPoint x: 294, endPoint y: 412, distance: 104.1
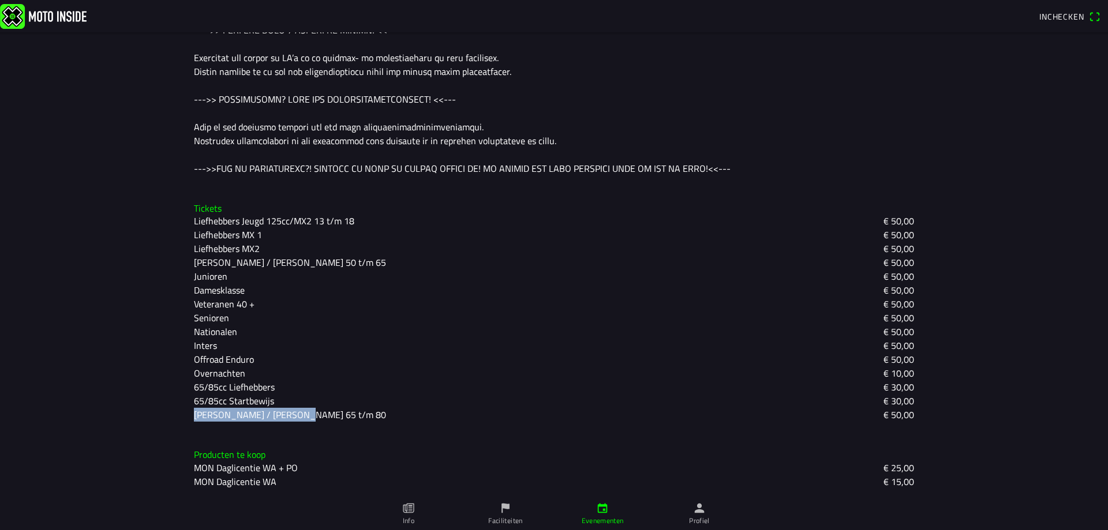
click at [0, 0] on slot "[PERSON_NAME] / [PERSON_NAME] 65 t/m 80" at bounding box center [0, 0] width 0 height 0
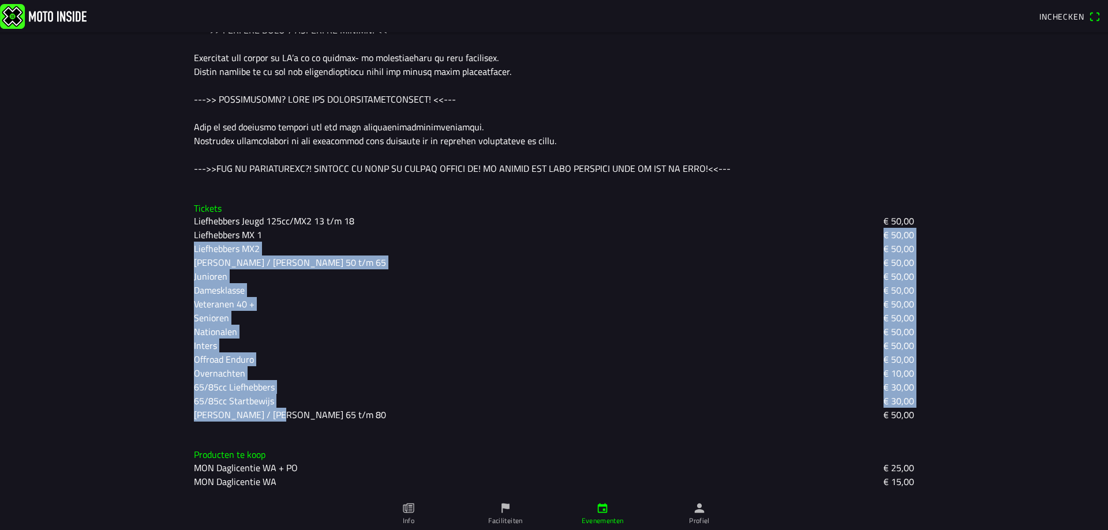
drag, startPoint x: 271, startPoint y: 429, endPoint x: 289, endPoint y: 239, distance: 190.7
click at [289, 239] on div "Tickets Liefhebbers Jeugd 125cc/MX2 13 t/m 18 € 50,00 Liefhebbers MX 1 € 50,00 …" at bounding box center [554, 312] width 739 height 237
click at [290, 239] on div "Liefhebbers MX 1 € 50,00" at bounding box center [554, 235] width 720 height 14
drag, startPoint x: 323, startPoint y: 415, endPoint x: 277, endPoint y: 244, distance: 177.3
click at [276, 220] on div "Liefhebbers Jeugd 125cc/MX2 13 t/m 18 € 50,00 Liefhebbers MX 1 € 50,00 Liefhebb…" at bounding box center [554, 318] width 720 height 208
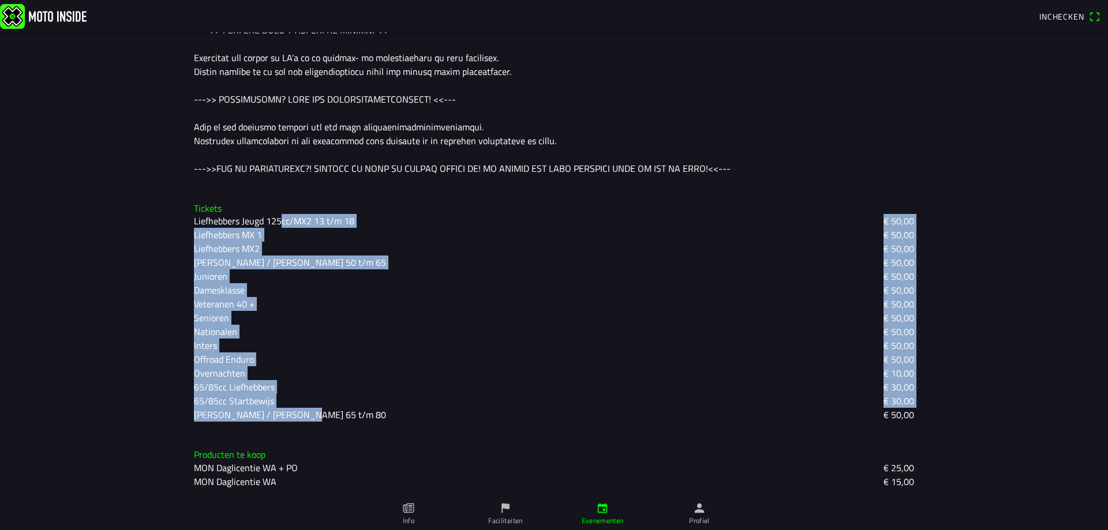
click at [310, 379] on div "Overnachten € 10,00" at bounding box center [554, 373] width 720 height 14
drag, startPoint x: 336, startPoint y: 423, endPoint x: 263, endPoint y: 222, distance: 214.1
click at [263, 222] on div "Tickets Liefhebbers Jeugd 125cc/MX2 13 t/m 18 € 50,00 Liefhebbers MX 1 € 50,00 …" at bounding box center [554, 312] width 739 height 237
click at [304, 375] on div "Overnachten € 10,00" at bounding box center [554, 373] width 720 height 14
drag, startPoint x: 309, startPoint y: 437, endPoint x: 209, endPoint y: 257, distance: 205.4
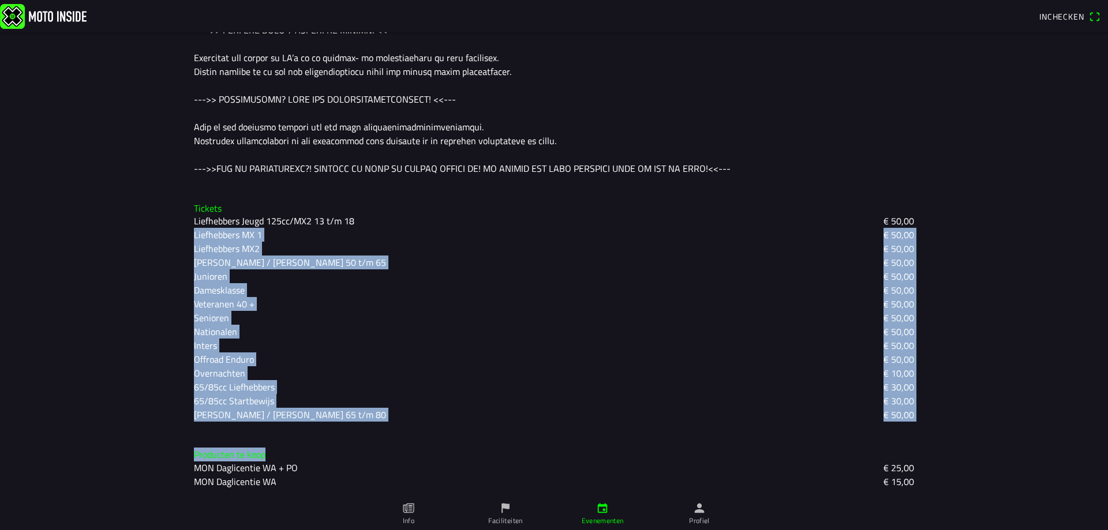
click at [177, 230] on main "[DATE] 18:00 - [DATE] 20:00 VET MX 2025 Cross Club Cuijk Cuijk, [GEOGRAPHIC_DAT…" at bounding box center [554, 281] width 1108 height 498
click at [325, 333] on div "Nationalen € 50,00" at bounding box center [554, 332] width 720 height 14
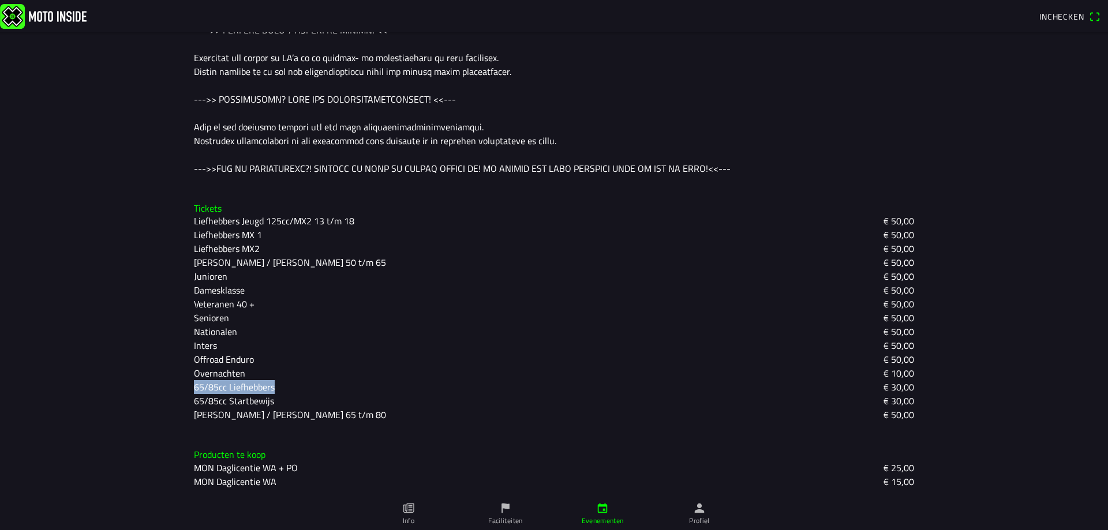
drag, startPoint x: 279, startPoint y: 387, endPoint x: 185, endPoint y: 387, distance: 94.6
click at [185, 387] on div "Tickets Liefhebbers Jeugd 125cc/MX2 13 t/m 18 € 50,00 Liefhebbers MX 1 € 50,00 …" at bounding box center [554, 312] width 739 height 237
click at [286, 379] on div "Overnachten € 10,00" at bounding box center [554, 373] width 720 height 14
